Goal: Find specific page/section: Find specific page/section

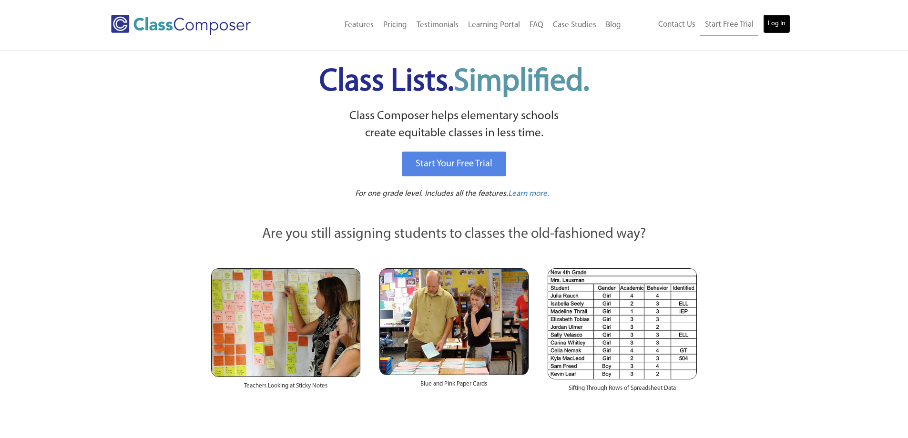
click at [784, 24] on link "Log In" at bounding box center [776, 23] width 27 height 19
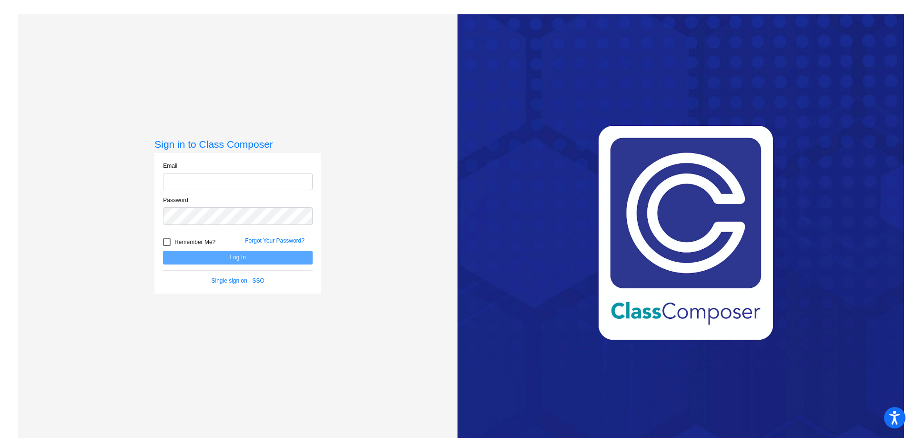
type input "stacy.cullinan@k12.wv.us"
click at [181, 262] on button "Log In" at bounding box center [238, 258] width 150 height 14
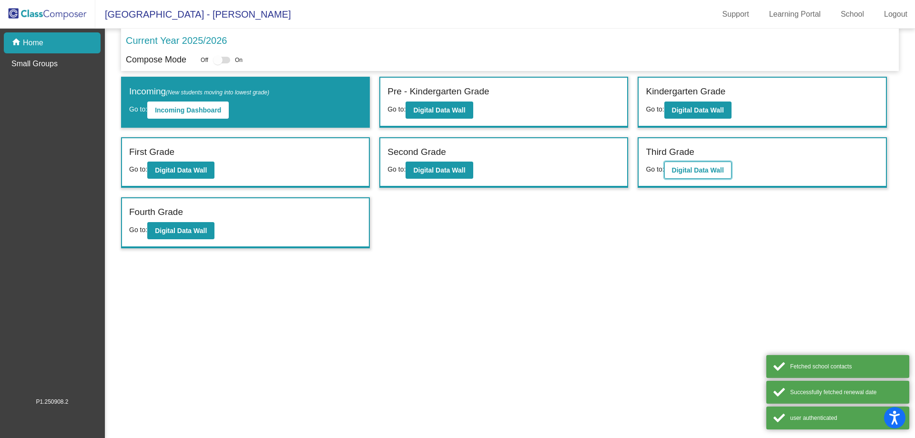
click at [710, 168] on b "Digital Data Wall" at bounding box center [698, 170] width 52 height 8
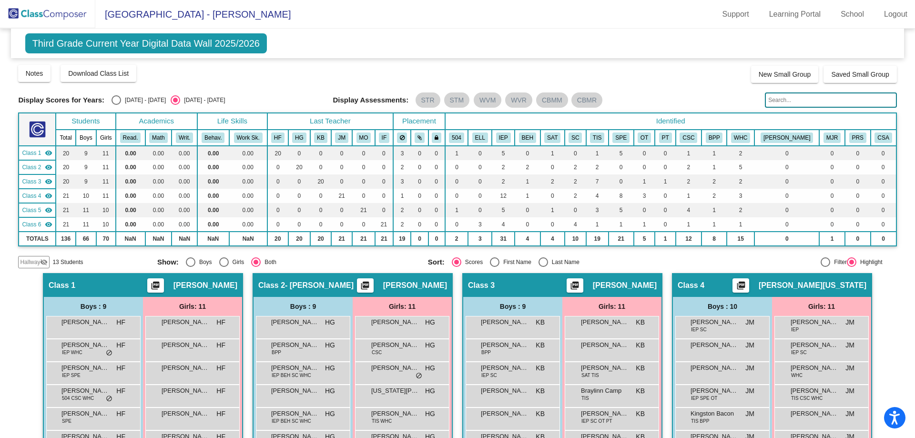
click at [775, 103] on input "text" at bounding box center [831, 99] width 132 height 15
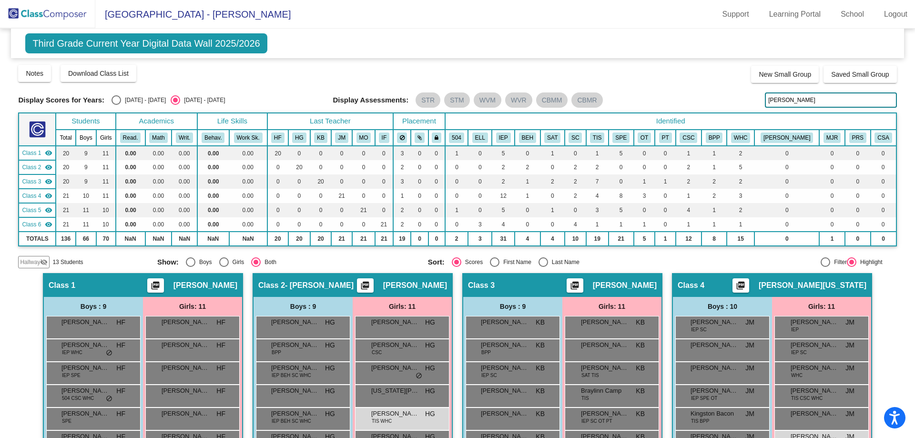
type input "harper"
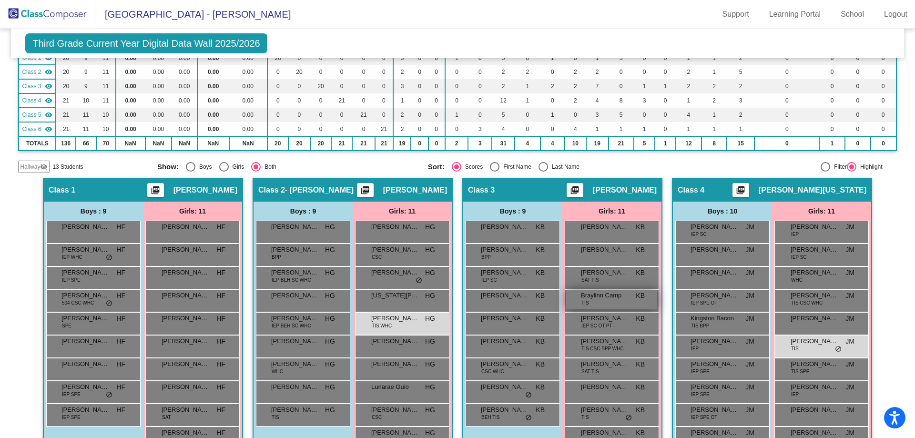
scroll to position [191, 0]
